Goal: Navigation & Orientation: Go to known website

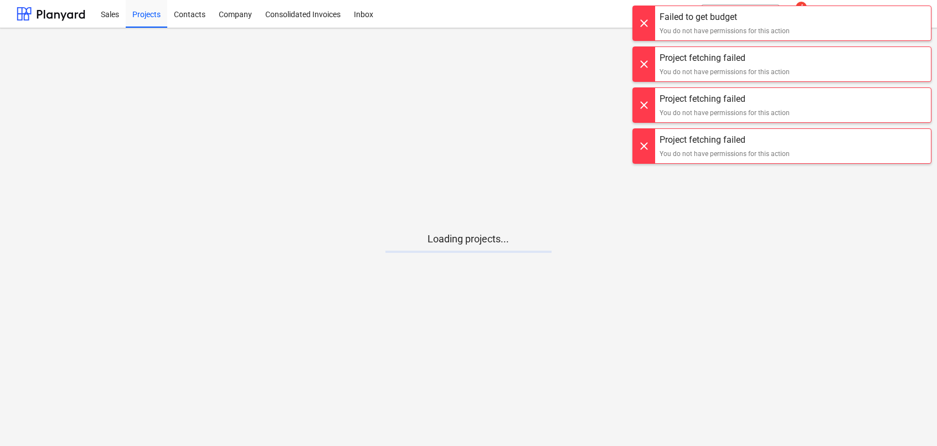
click at [645, 20] on div at bounding box center [644, 23] width 22 height 34
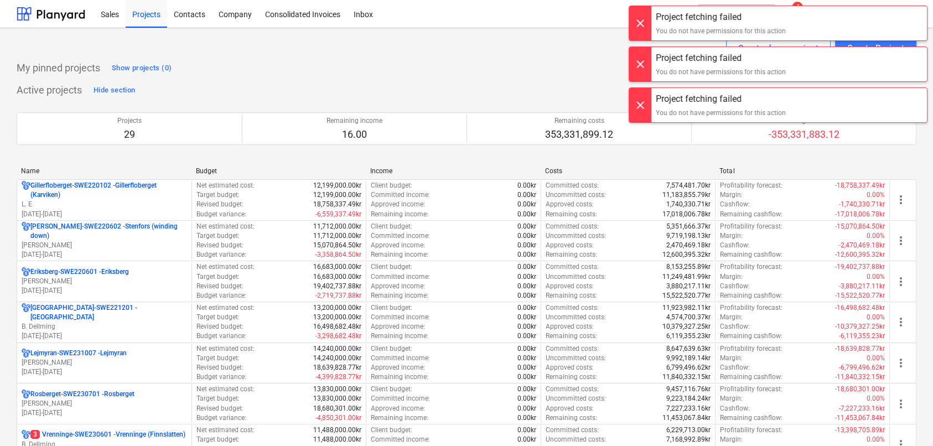
click at [642, 18] on div at bounding box center [640, 23] width 22 height 34
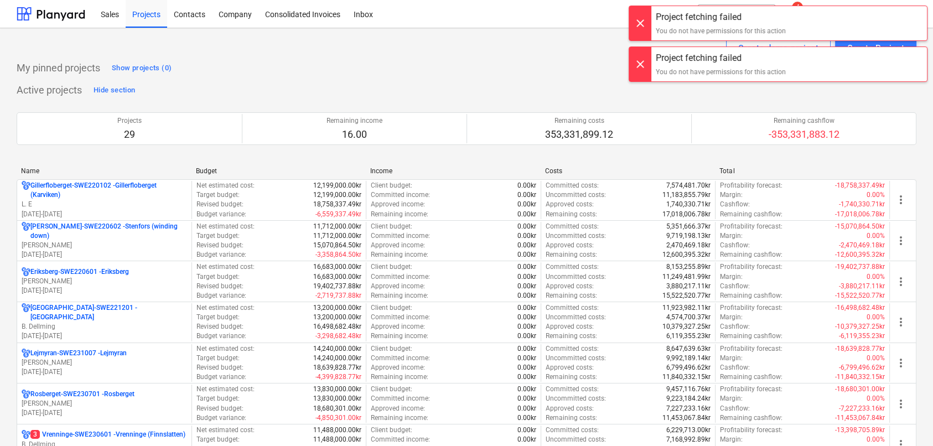
click at [641, 19] on div at bounding box center [640, 23] width 22 height 34
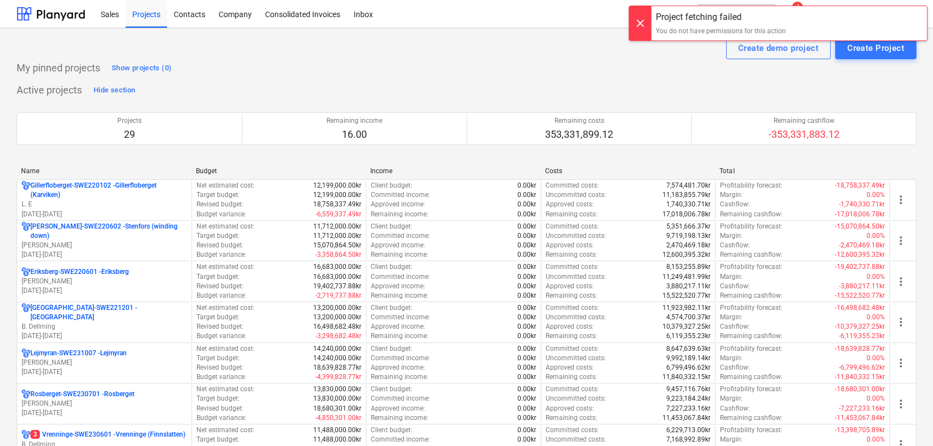
click at [641, 19] on div at bounding box center [640, 23] width 22 height 34
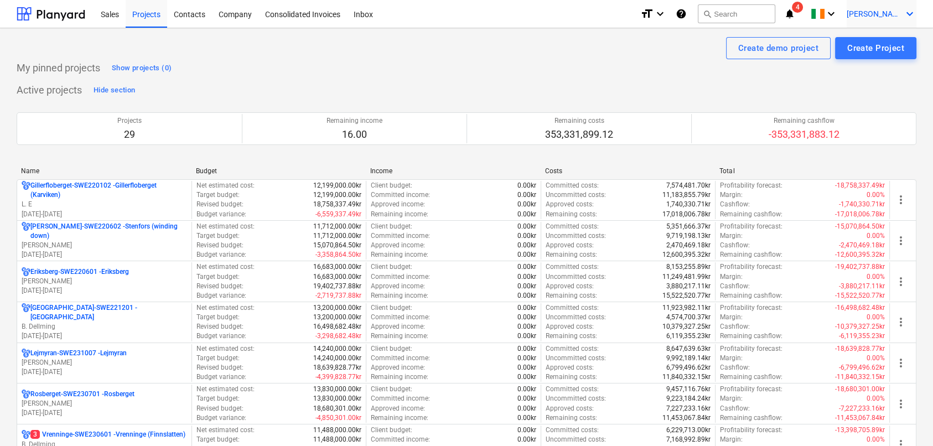
click at [886, 11] on span "[PERSON_NAME]" at bounding box center [874, 13] width 55 height 9
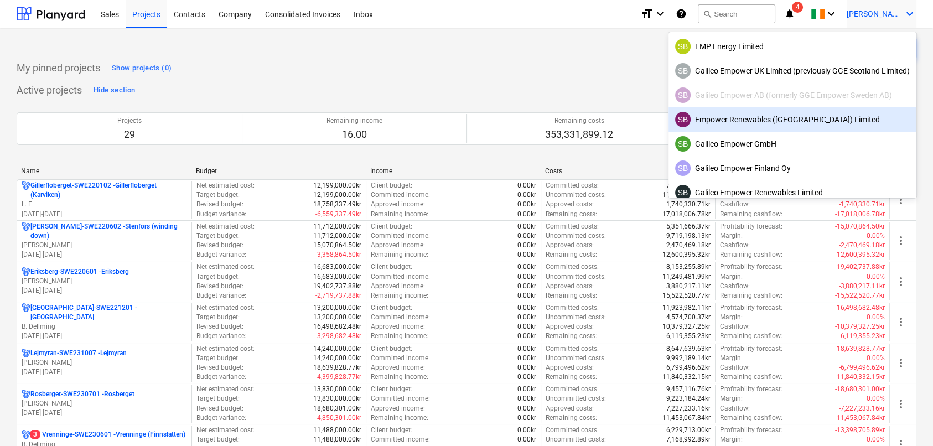
click at [760, 117] on div "SB Empower Renewables ([GEOGRAPHIC_DATA]) Limited" at bounding box center [792, 119] width 235 height 15
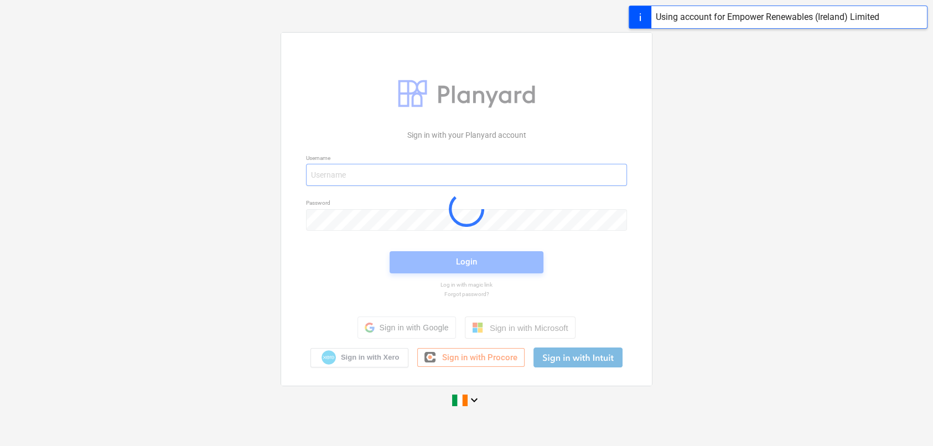
type input "[EMAIL_ADDRESS][DOMAIN_NAME]"
